Goal: Information Seeking & Learning: Learn about a topic

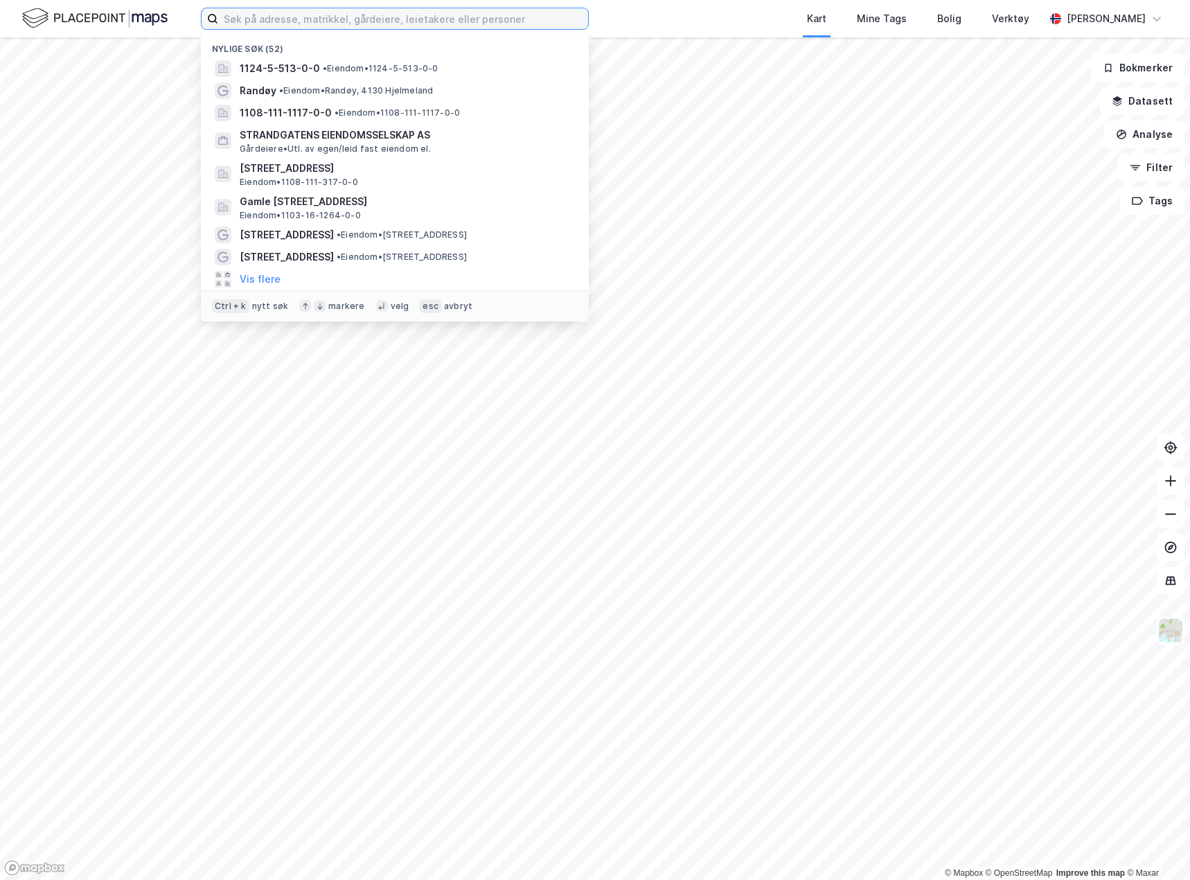
click at [282, 21] on input at bounding box center [403, 18] width 370 height 21
click at [299, 61] on span "1124-5-513-0-0" at bounding box center [280, 68] width 80 height 17
